Goal: Find specific page/section: Find specific page/section

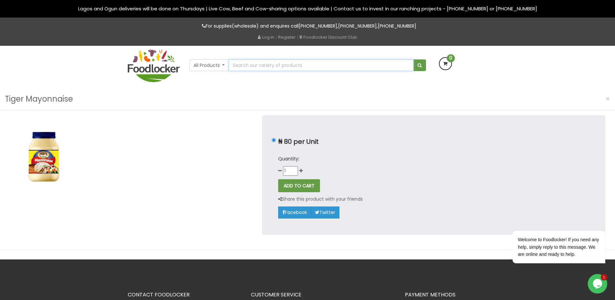
click at [254, 67] on input "text" at bounding box center [321, 65] width 185 height 12
type input "tiger"
click at [414, 59] on button "submit" at bounding box center [420, 65] width 13 height 12
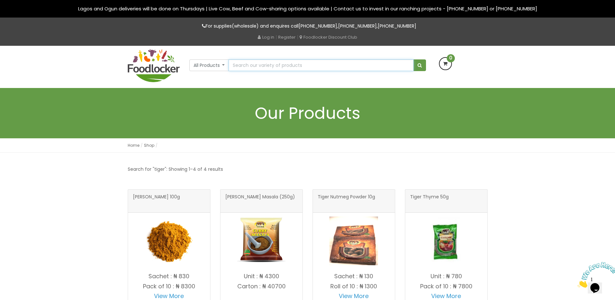
click at [253, 63] on input "text" at bounding box center [321, 65] width 185 height 12
type input "tiger mayonnaise"
click at [414, 59] on button "submit" at bounding box center [420, 65] width 13 height 12
